Goal: Information Seeking & Learning: Check status

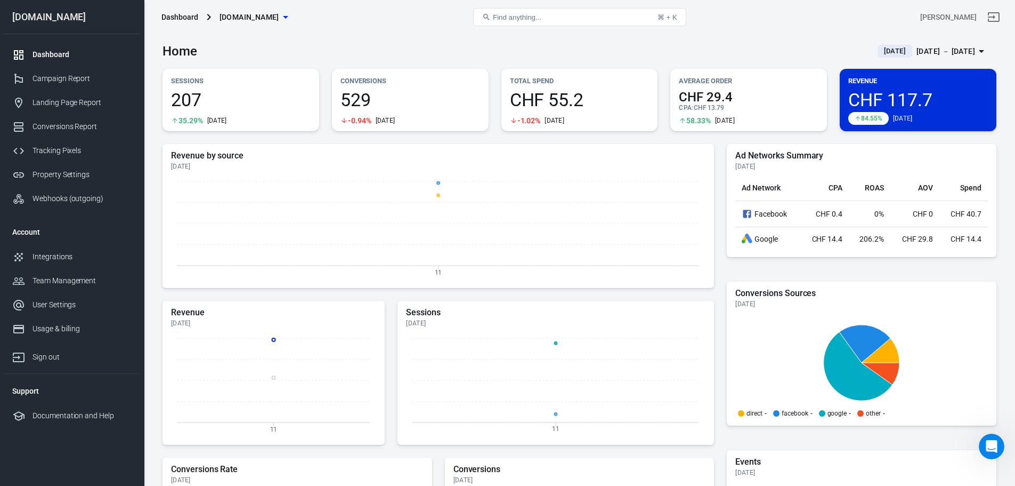
click at [59, 81] on div "Campaign Report" at bounding box center [82, 78] width 99 height 11
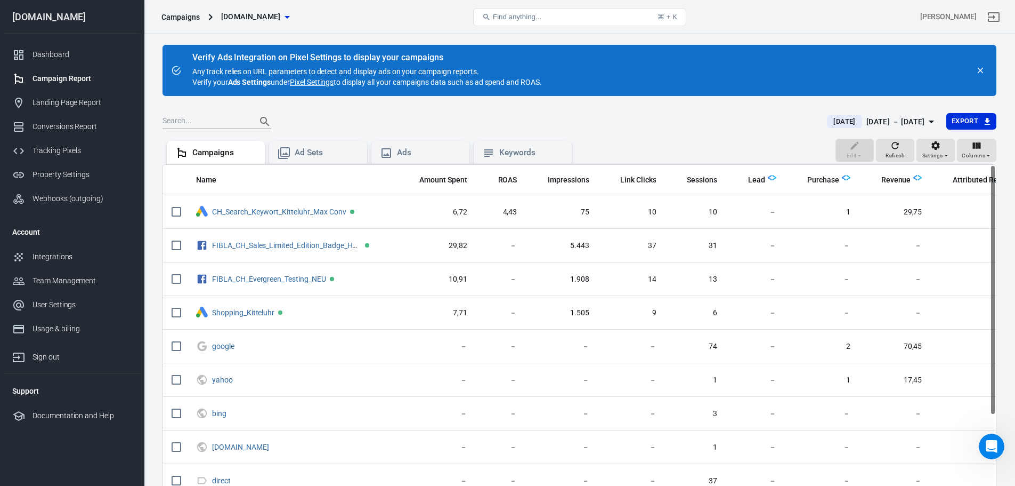
click at [674, 120] on icon "button" at bounding box center [931, 121] width 13 height 13
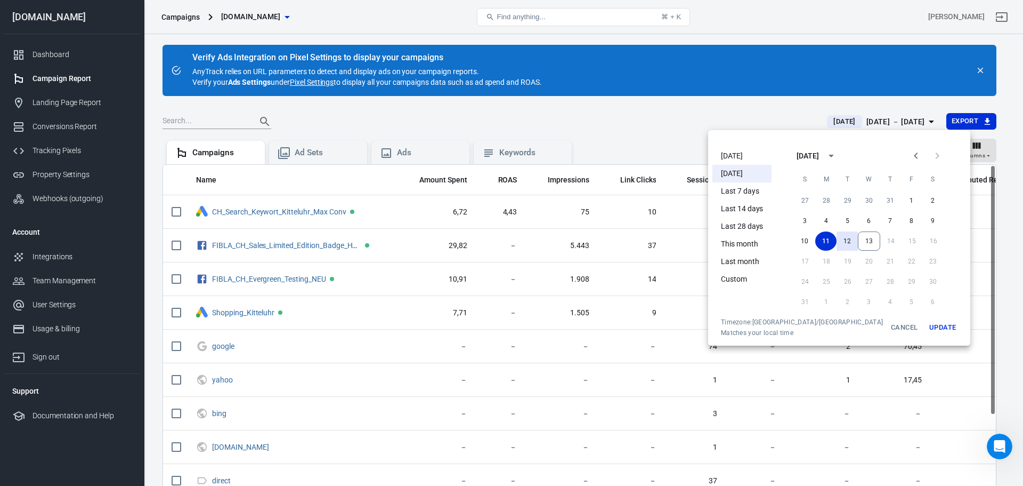
click at [674, 240] on button "12" at bounding box center [847, 240] width 21 height 19
click at [674, 239] on button "12" at bounding box center [847, 240] width 21 height 19
click at [674, 293] on button "Update" at bounding box center [943, 327] width 34 height 19
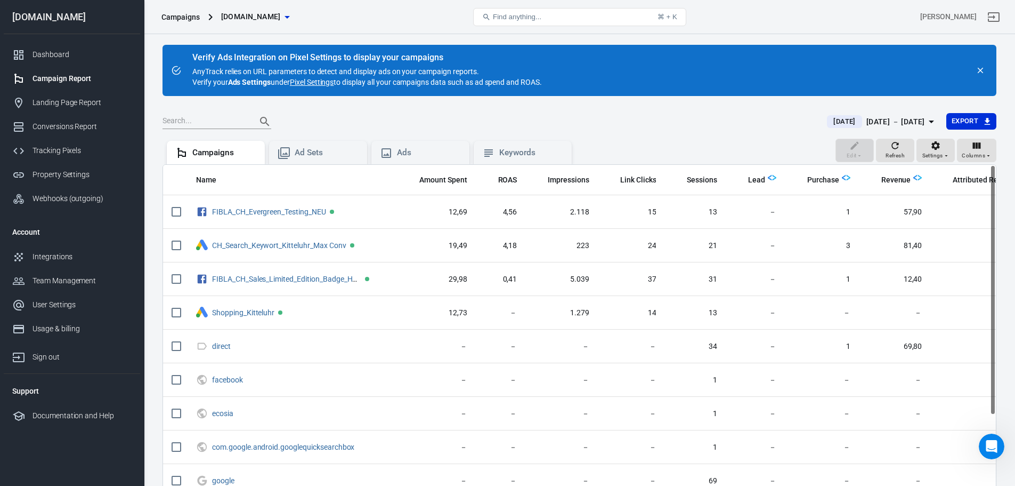
click at [177, 280] on input "scrollable content" at bounding box center [176, 279] width 22 height 22
checkbox input "true"
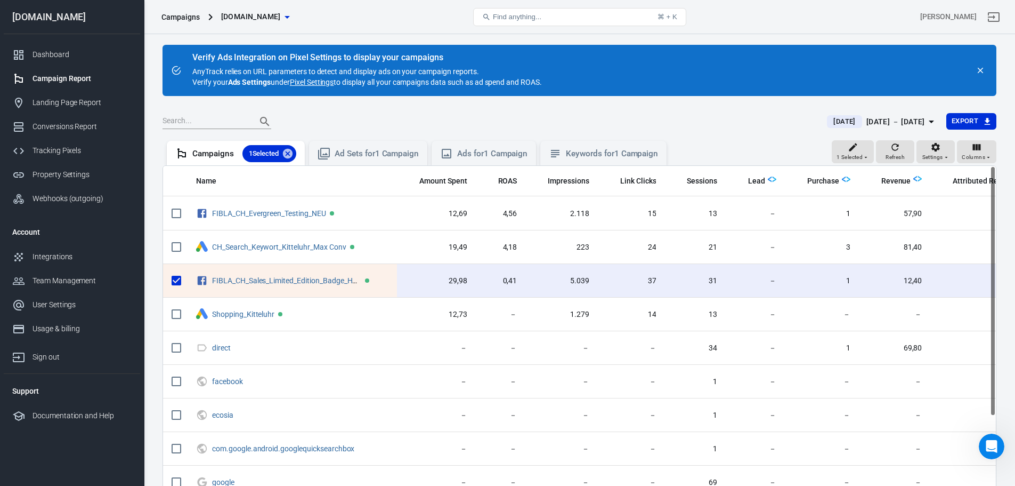
click at [173, 249] on input "scrollable content" at bounding box center [176, 247] width 22 height 22
checkbox input "true"
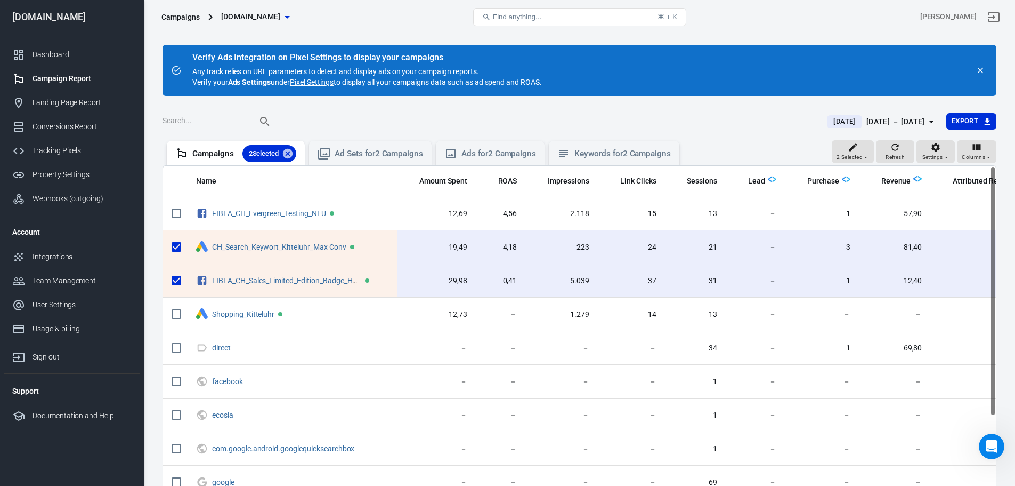
click at [179, 211] on input "scrollable content" at bounding box center [176, 213] width 22 height 22
checkbox input "true"
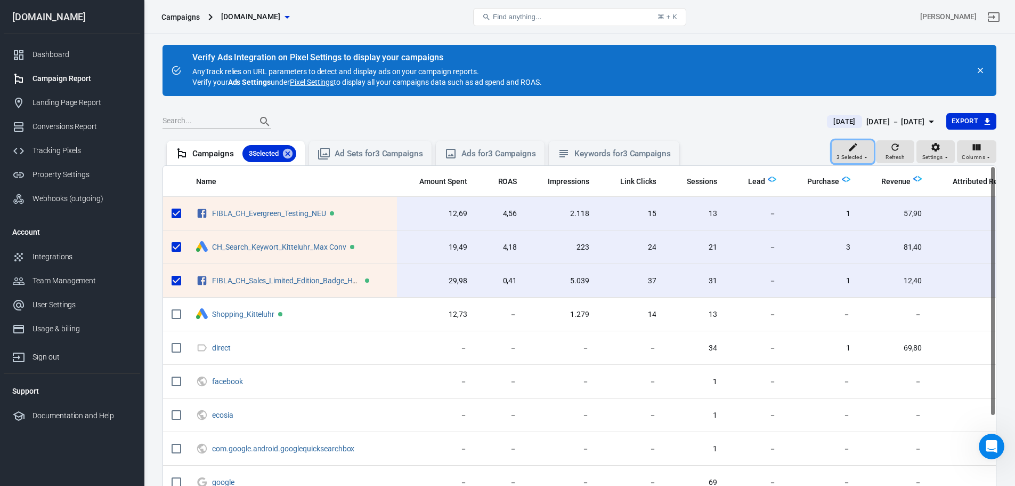
click at [674, 151] on div "3 Selected" at bounding box center [853, 152] width 33 height 20
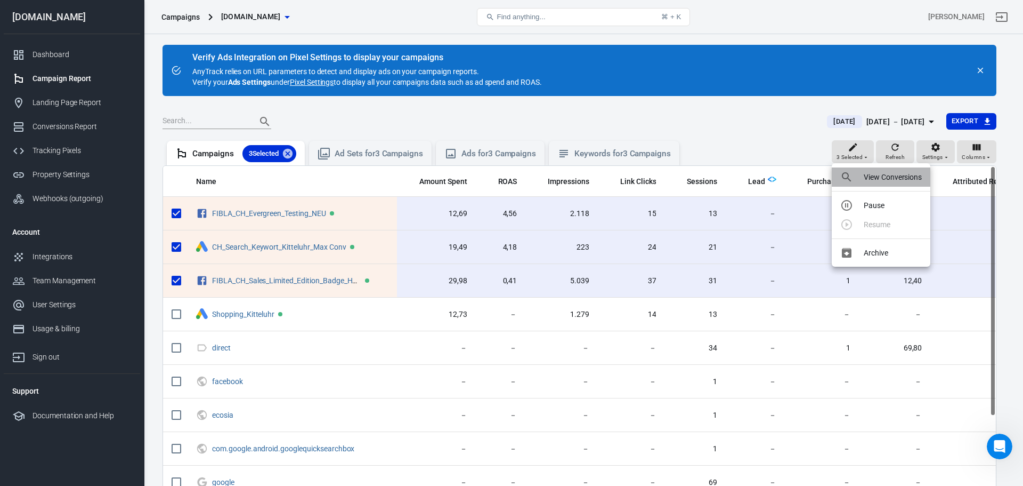
click at [674, 175] on p "View Conversions" at bounding box center [893, 177] width 58 height 11
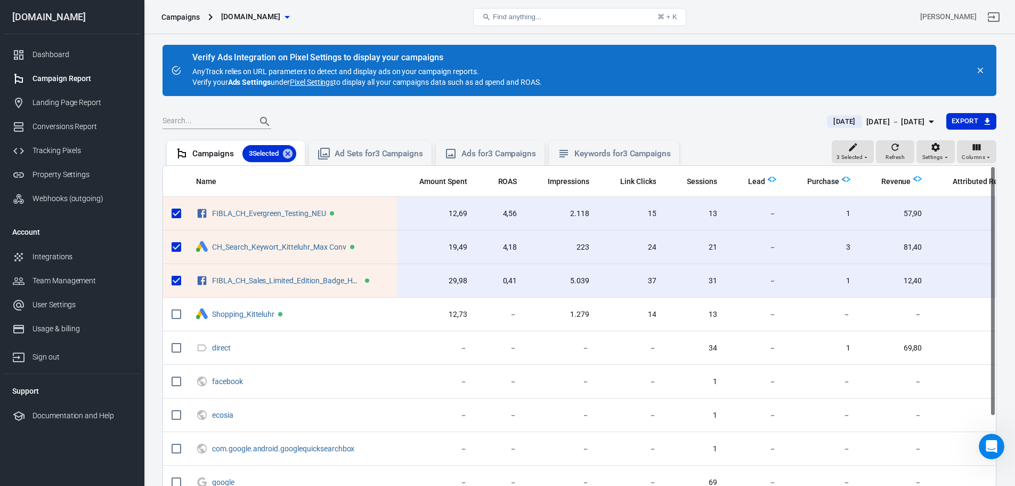
drag, startPoint x: 175, startPoint y: 282, endPoint x: 174, endPoint y: 266, distance: 15.5
click at [175, 282] on input "scrollable content" at bounding box center [176, 280] width 22 height 22
checkbox input "false"
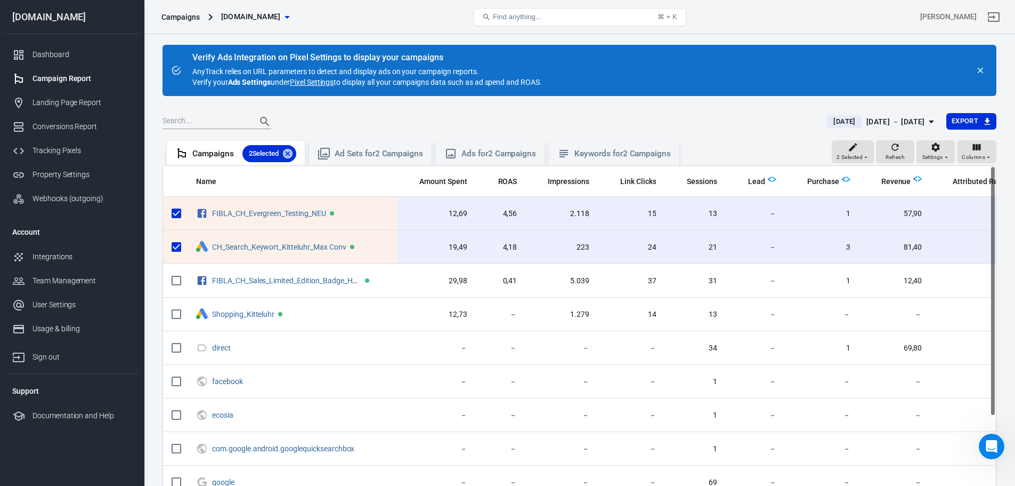
click at [172, 212] on input "scrollable content" at bounding box center [176, 213] width 22 height 22
checkbox input "false"
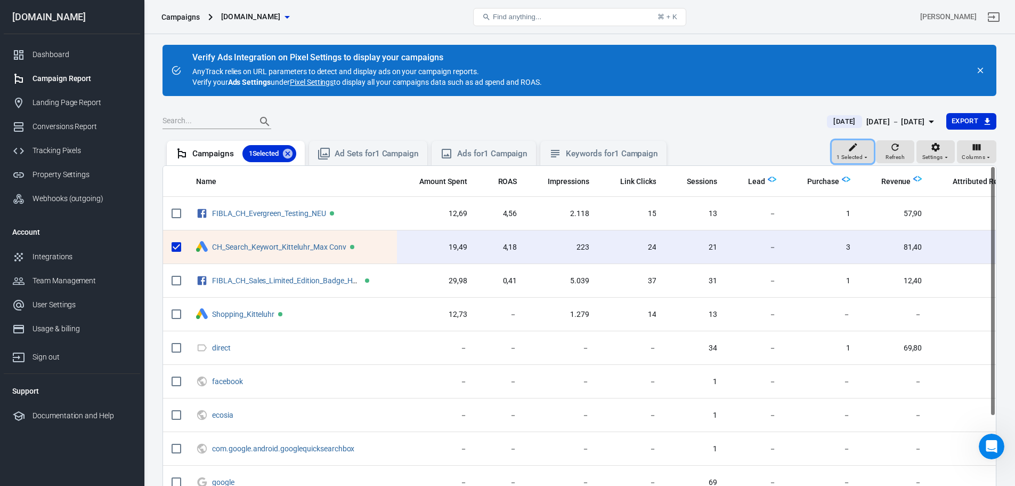
click at [674, 154] on icon "button" at bounding box center [866, 157] width 6 height 6
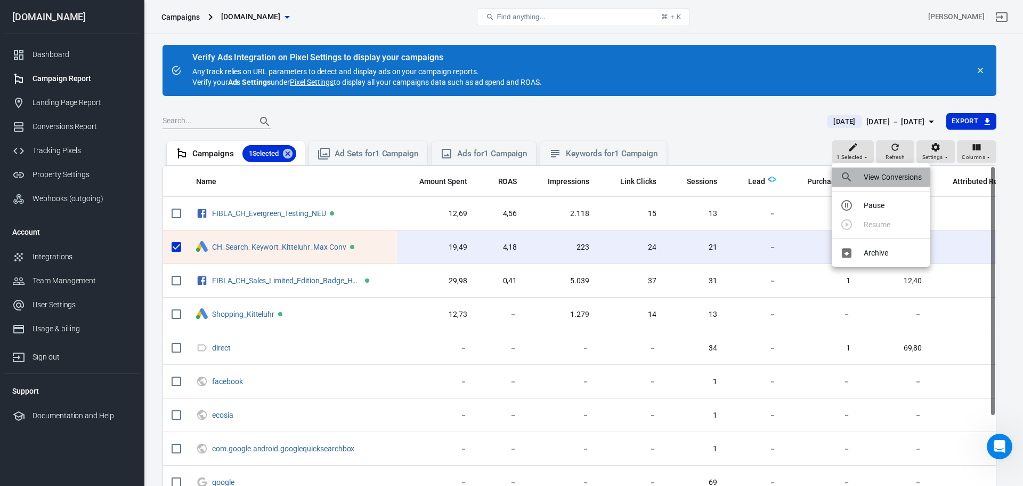
click at [674, 181] on p "View Conversions" at bounding box center [893, 177] width 58 height 11
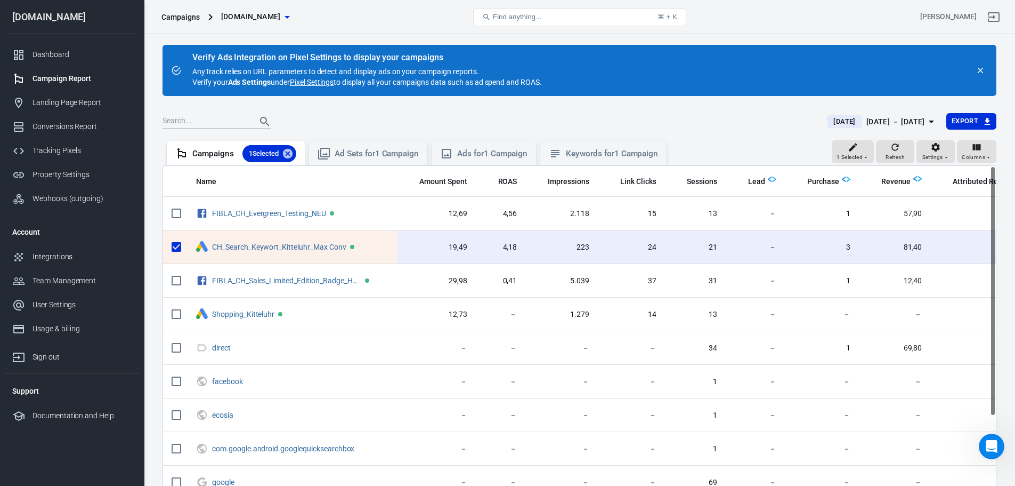
drag, startPoint x: 174, startPoint y: 249, endPoint x: 173, endPoint y: 238, distance: 11.2
click at [174, 249] on input "scrollable content" at bounding box center [176, 247] width 22 height 22
checkbox input "false"
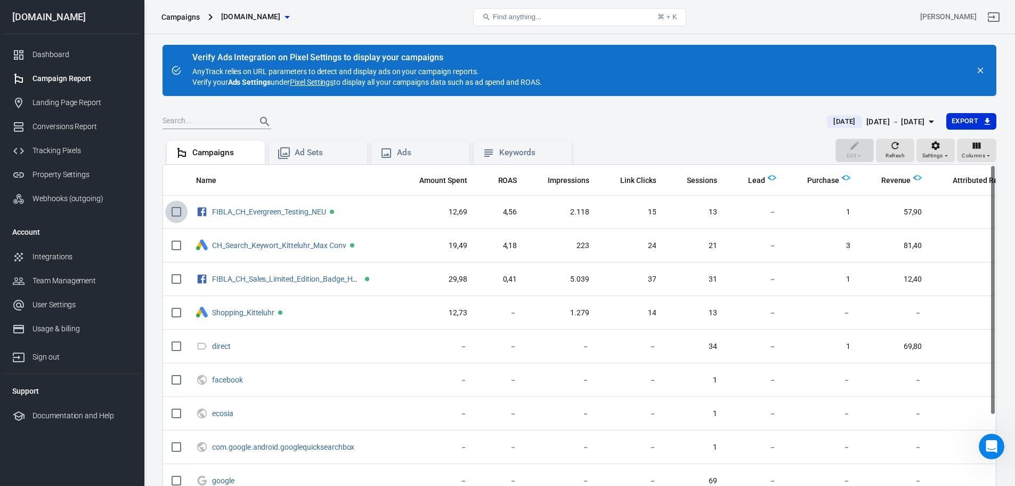
click at [172, 212] on input "scrollable content" at bounding box center [176, 211] width 22 height 22
checkbox input "true"
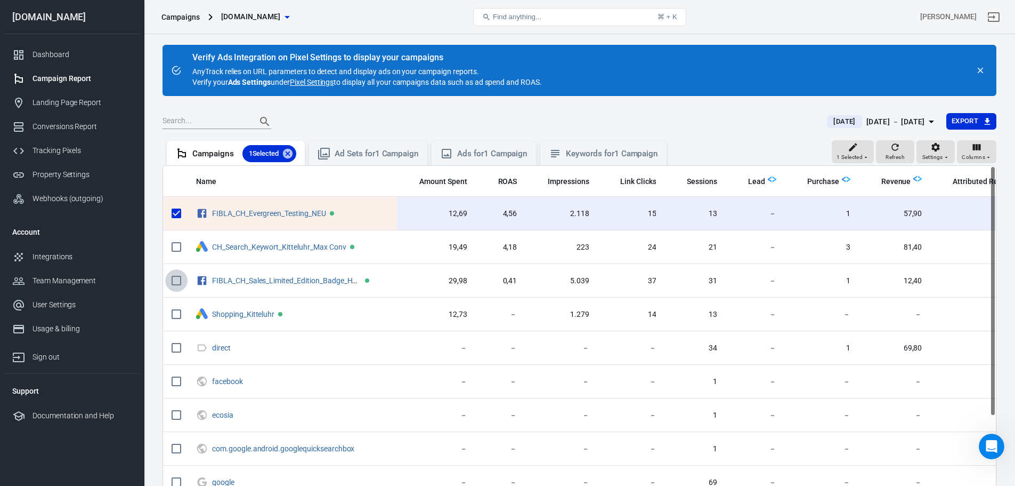
click at [176, 281] on input "scrollable content" at bounding box center [176, 280] width 22 height 22
checkbox input "true"
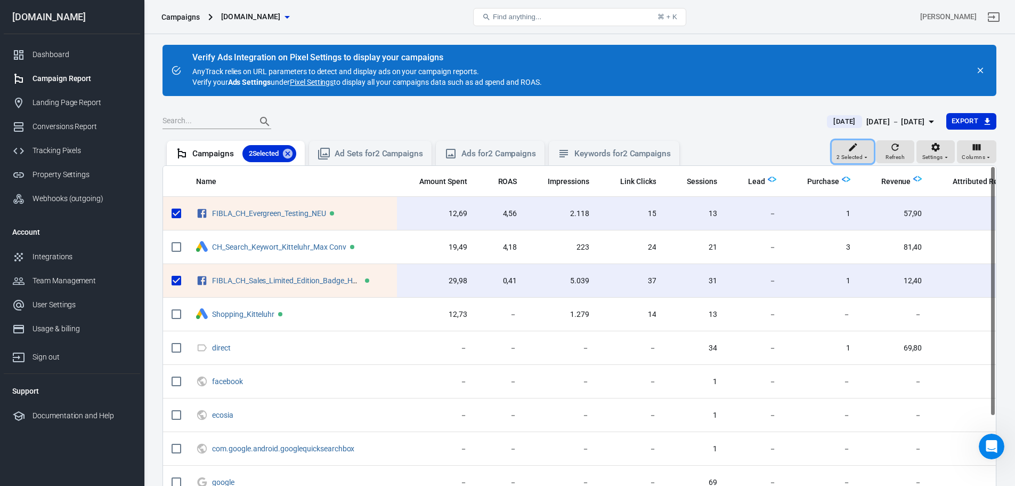
click at [674, 146] on div "2 Selected" at bounding box center [853, 152] width 33 height 20
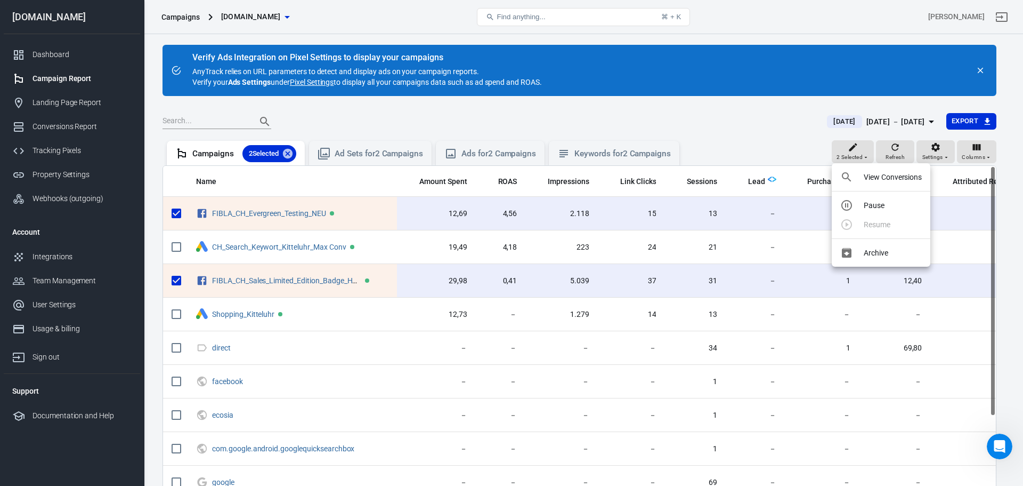
click at [674, 173] on li "View Conversions" at bounding box center [881, 176] width 99 height 19
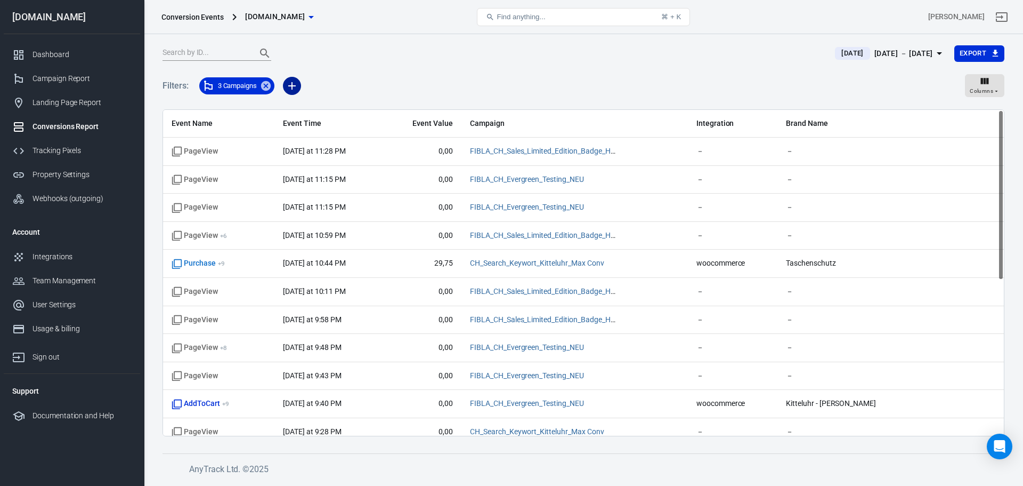
click at [296, 86] on icon "button" at bounding box center [292, 85] width 13 height 13
click at [313, 104] on li "Event Name" at bounding box center [320, 108] width 72 height 19
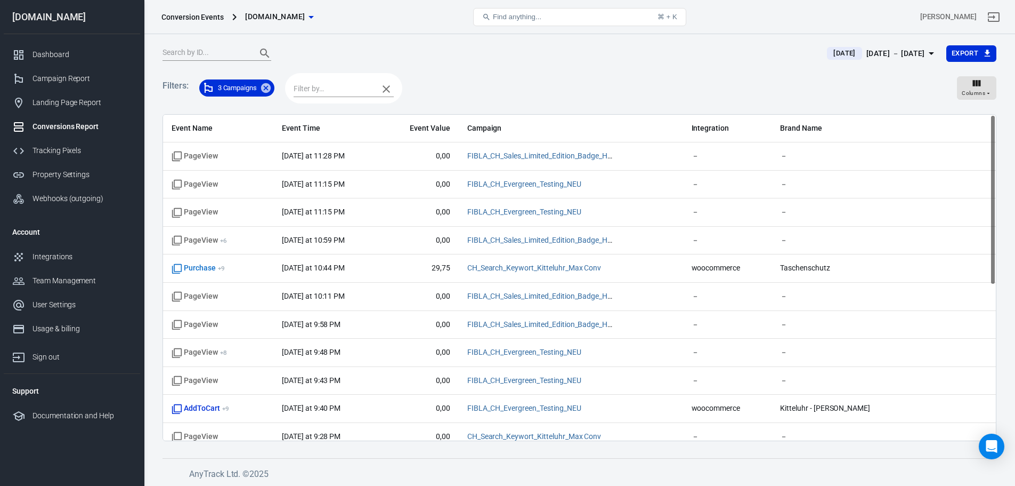
click at [333, 78] on div at bounding box center [343, 88] width 117 height 30
type input "purch"
click at [351, 103] on li "Purchase" at bounding box center [345, 110] width 100 height 18
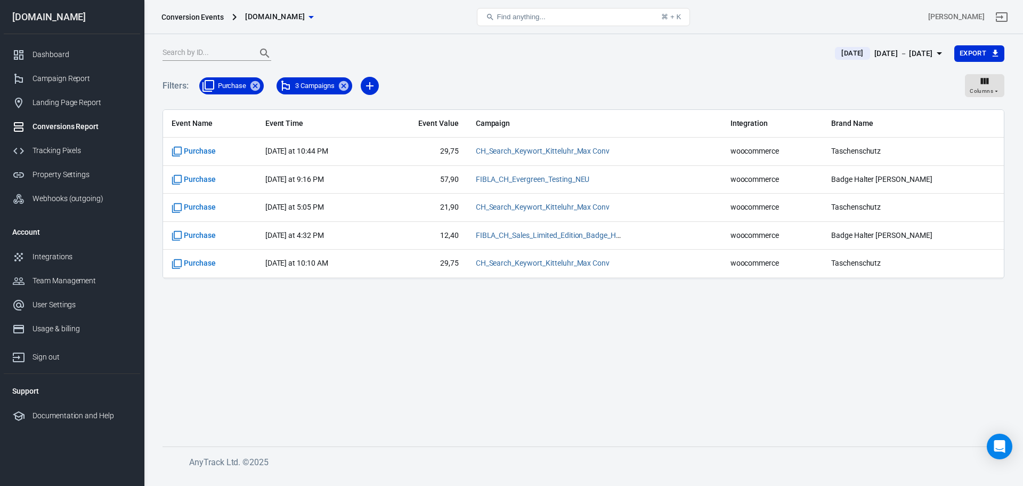
click at [301, 332] on main "Yesterday Aug 12 － Aug 12, 2025 Export Filters: Purchase 3 Campaigns Columns Ev…" at bounding box center [584, 237] width 842 height 384
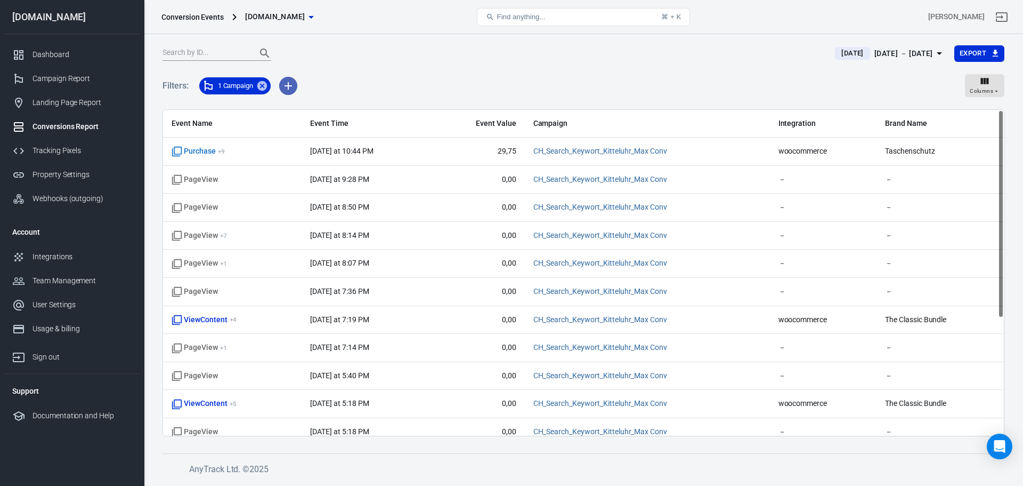
click at [292, 83] on icon "button" at bounding box center [288, 85] width 13 height 13
click at [325, 110] on li "Event Name" at bounding box center [317, 108] width 72 height 19
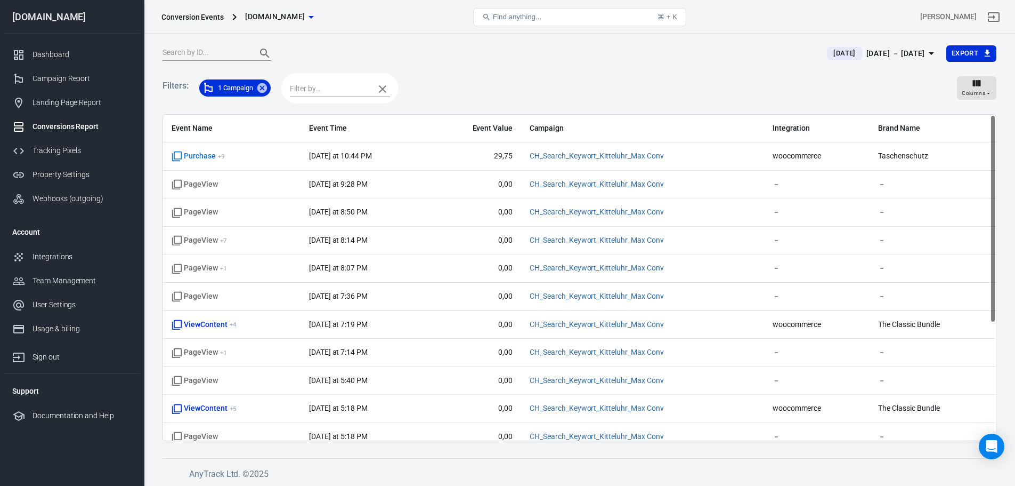
click at [335, 88] on input "text" at bounding box center [329, 88] width 79 height 13
type input "purch"
click at [334, 107] on li "Purchase" at bounding box center [342, 110] width 100 height 18
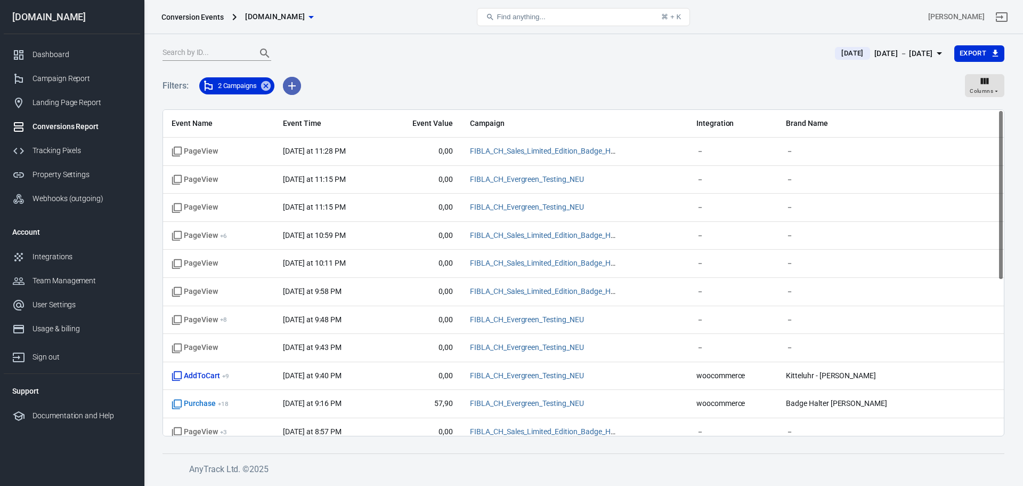
click at [293, 92] on button "button" at bounding box center [292, 86] width 18 height 18
click at [319, 108] on li "Event Name" at bounding box center [320, 108] width 72 height 19
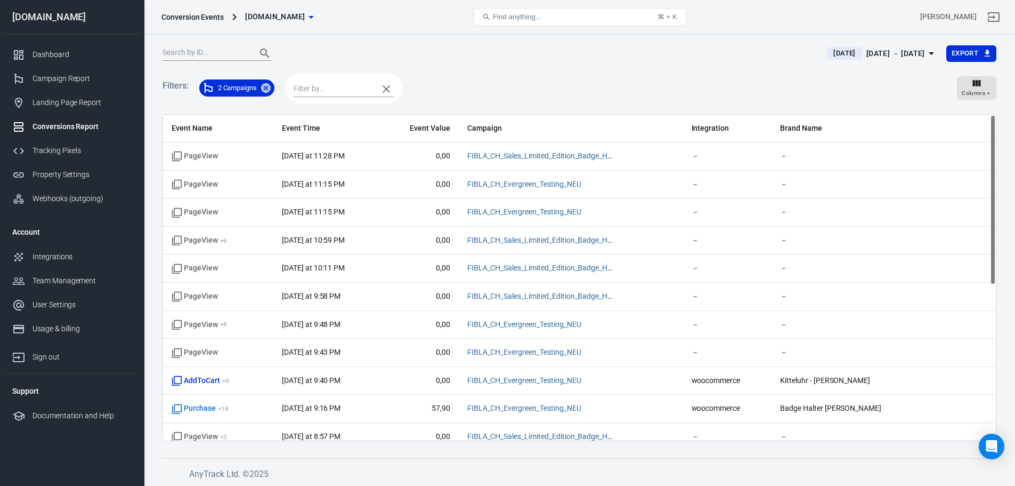
click at [346, 80] on div at bounding box center [343, 88] width 117 height 30
type input "purch"
click at [342, 112] on li "Purchase" at bounding box center [345, 110] width 100 height 18
